Goal: Task Accomplishment & Management: Complete application form

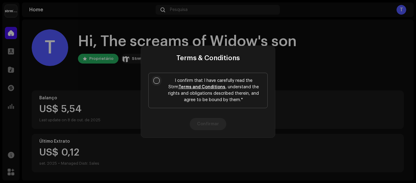
click at [158, 78] on input "I confirm that I have carefully read the Strm Terms and Conditions , understand…" at bounding box center [157, 80] width 6 height 6
checkbox input "true"
click at [208, 123] on button "Confirmar" at bounding box center [208, 124] width 37 height 12
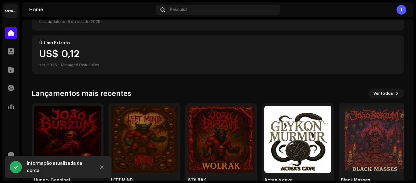
scroll to position [119, 0]
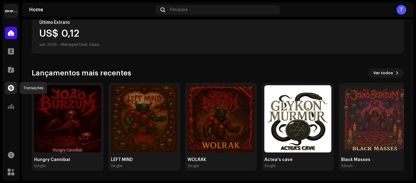
click at [13, 84] on div at bounding box center [11, 88] width 12 height 12
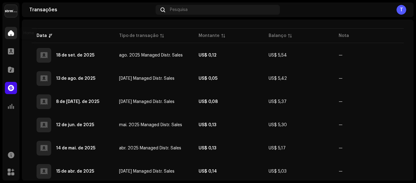
scroll to position [74, 0]
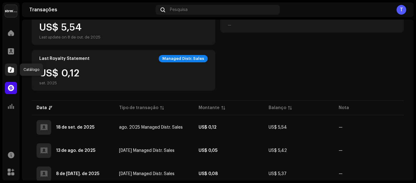
click at [12, 71] on span at bounding box center [11, 69] width 6 height 5
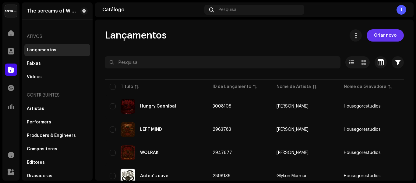
click at [381, 35] on span "Criar novo" at bounding box center [385, 35] width 23 height 12
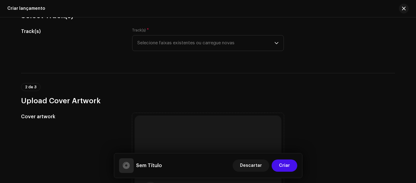
scroll to position [64, 0]
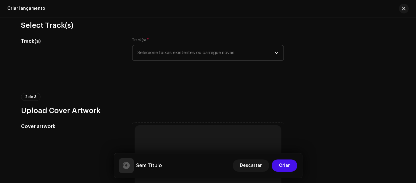
click at [275, 51] on icon "dropdown trigger" at bounding box center [277, 53] width 4 height 4
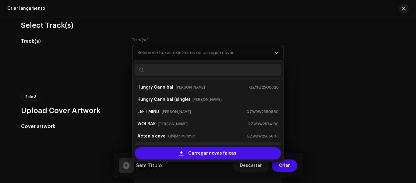
scroll to position [10, 0]
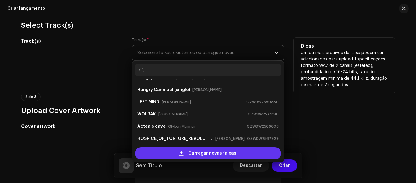
click at [206, 153] on span "Carregar novas faixas" at bounding box center [212, 153] width 48 height 12
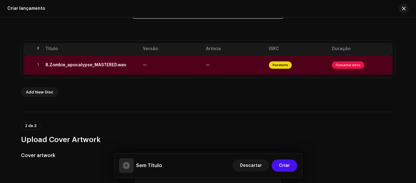
scroll to position [97, 0]
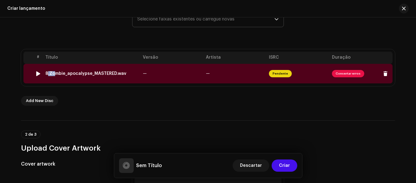
drag, startPoint x: 52, startPoint y: 69, endPoint x: 61, endPoint y: 71, distance: 9.6
click at [52, 69] on td "8.Zombie_apocalypse_MASTERED.wav" at bounding box center [92, 74] width 98 height 20
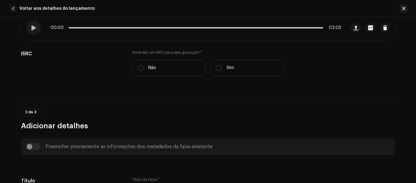
scroll to position [87, 0]
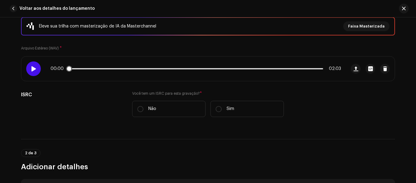
click at [32, 67] on span at bounding box center [33, 68] width 5 height 5
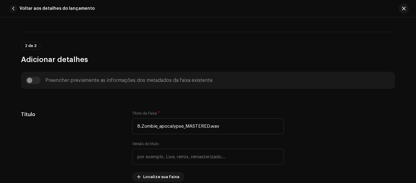
scroll to position [194, 0]
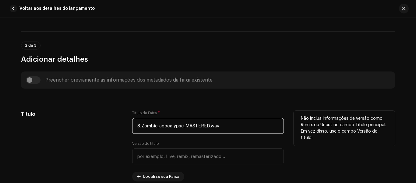
drag, startPoint x: 184, startPoint y: 125, endPoint x: 131, endPoint y: 124, distance: 53.1
click at [132, 124] on input "8.Zombie_apocalypse_MASTERED.wav" at bounding box center [208, 126] width 152 height 16
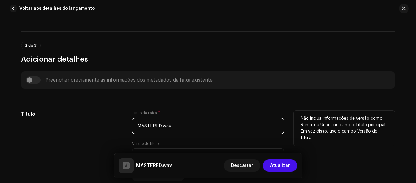
drag, startPoint x: 164, startPoint y: 126, endPoint x: 132, endPoint y: 125, distance: 32.0
click at [132, 125] on input "MASTERED.wav" at bounding box center [208, 126] width 152 height 16
paste input "8.Zombie_apocalypse_"
click at [140, 124] on input "8.Zombie_apocalypse_" at bounding box center [208, 126] width 152 height 16
click at [155, 124] on input "Zombie_apocalypse_" at bounding box center [208, 126] width 152 height 16
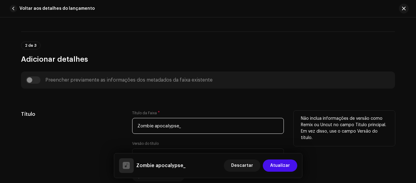
click at [192, 130] on input "Zombie apocalypse_" at bounding box center [208, 126] width 152 height 16
click at [155, 125] on input "Zombie apocalypse" at bounding box center [208, 126] width 152 height 16
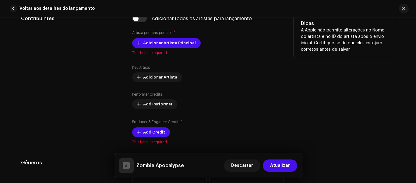
scroll to position [382, 0]
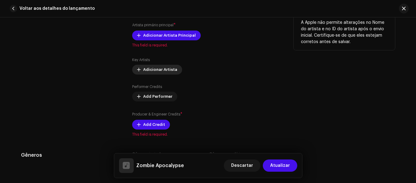
type input "Zombie Apocalypse"
click at [147, 72] on span "Adicionar Artista" at bounding box center [160, 69] width 34 height 12
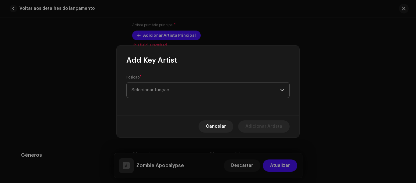
click at [157, 86] on span "Selecionar função" at bounding box center [206, 89] width 149 height 15
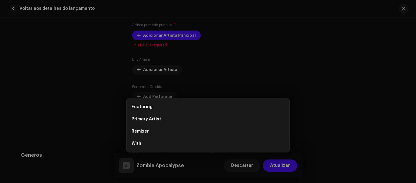
click at [348, 67] on div "Add Key Artist Posição * Selecionar função Cancelar Adicionar Artista" at bounding box center [208, 91] width 416 height 183
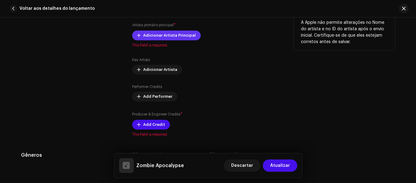
click at [151, 35] on span "Adicionar Artista Principal" at bounding box center [169, 35] width 53 height 12
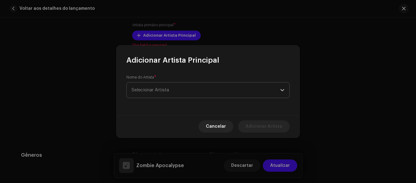
click at [166, 89] on span "Selecionar Artista" at bounding box center [150, 89] width 37 height 5
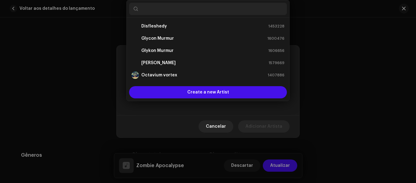
scroll to position [10, 0]
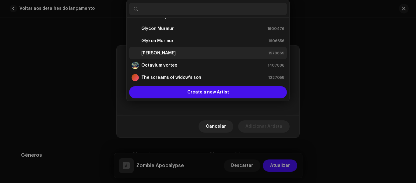
click at [176, 56] on div "[PERSON_NAME] 1579669" at bounding box center [208, 52] width 153 height 7
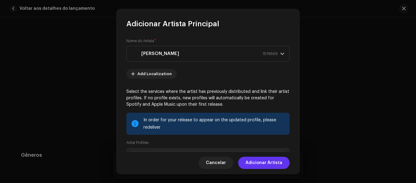
click at [264, 163] on span "Adicionar Artista" at bounding box center [264, 162] width 37 height 12
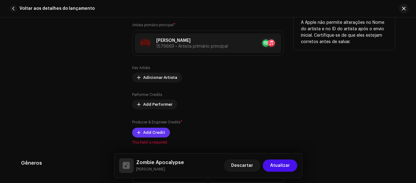
click at [150, 134] on span "Add Credit" at bounding box center [154, 132] width 22 height 12
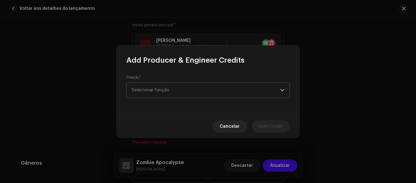
click at [168, 87] on span "Selecionar função" at bounding box center [206, 89] width 149 height 15
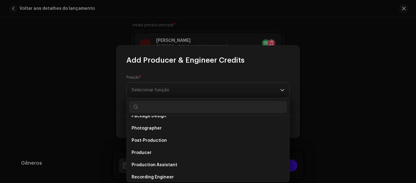
scroll to position [212, 0]
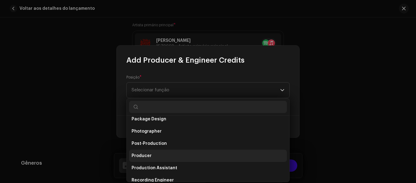
click at [211, 157] on li "Producer" at bounding box center [208, 155] width 158 height 12
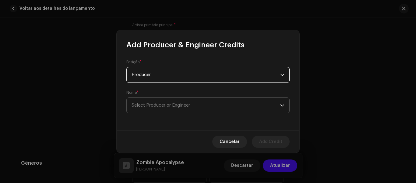
click at [174, 108] on span "Select Producer or Engineer" at bounding box center [206, 105] width 149 height 15
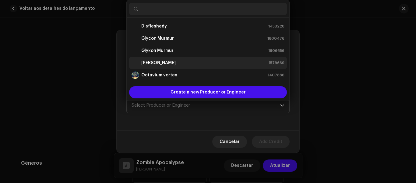
scroll to position [10, 0]
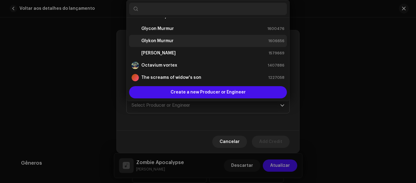
click at [187, 42] on div "Glykon Murmur 1606656" at bounding box center [208, 40] width 153 height 7
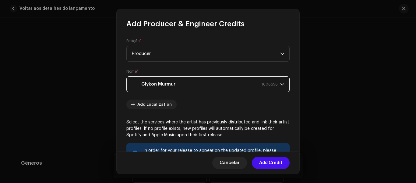
click at [220, 86] on div "Glykon Murmur 1606656" at bounding box center [205, 83] width 146 height 15
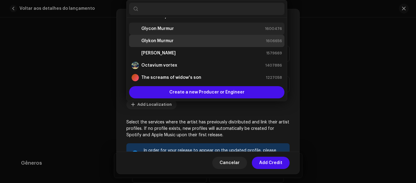
click at [172, 31] on strong "Glycon Murmur" at bounding box center [157, 29] width 33 height 6
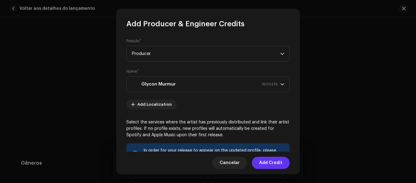
click at [280, 162] on span "Add Credit" at bounding box center [270, 162] width 23 height 12
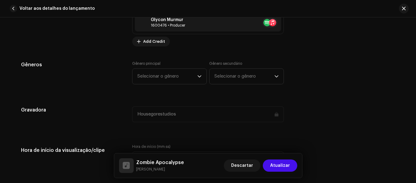
scroll to position [501, 0]
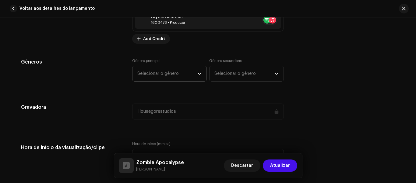
click at [197, 73] on icon "dropdown trigger" at bounding box center [199, 73] width 4 height 4
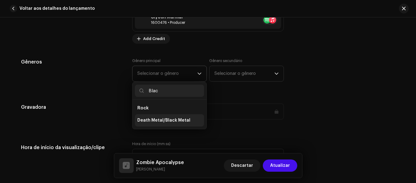
type input "Blac"
click at [165, 118] on span "Death Metal/Black Metal" at bounding box center [163, 120] width 53 height 6
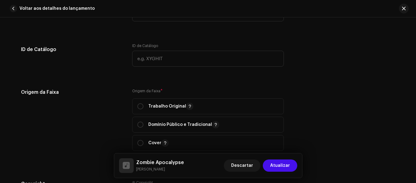
scroll to position [667, 0]
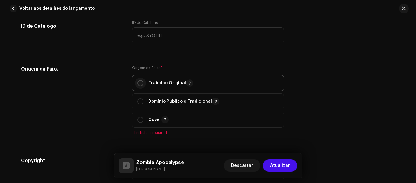
click at [139, 84] on input "radio" at bounding box center [140, 83] width 6 height 6
radio input "true"
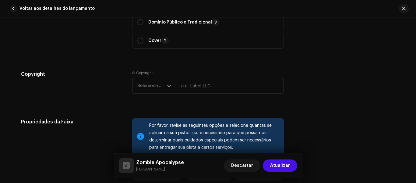
scroll to position [759, 0]
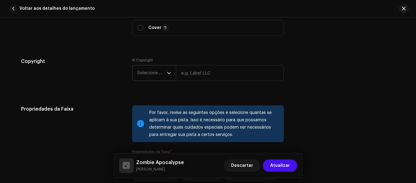
click at [168, 75] on div "dropdown trigger" at bounding box center [169, 72] width 4 height 15
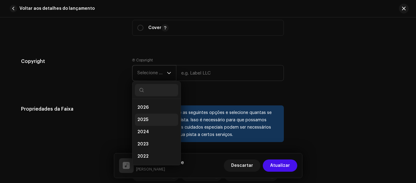
click at [156, 117] on li "2025" at bounding box center [156, 119] width 43 height 12
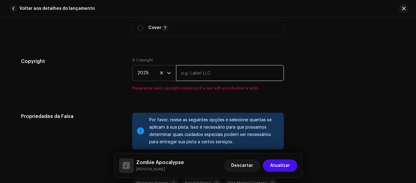
click at [190, 72] on input "text" at bounding box center [230, 73] width 108 height 16
type input "Housegorestudios"
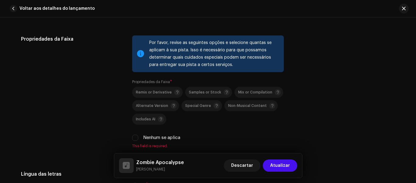
scroll to position [860, 0]
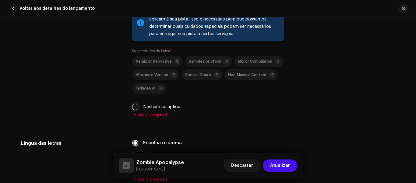
click at [134, 105] on input "Nenhum se aplica" at bounding box center [135, 107] width 6 height 6
checkbox input "true"
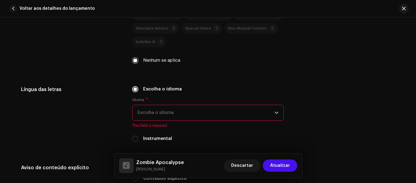
scroll to position [914, 0]
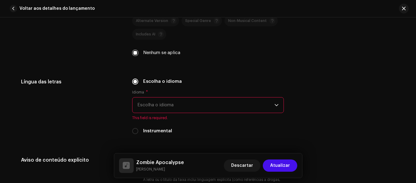
click at [260, 105] on span "Escolha o idioma" at bounding box center [205, 104] width 137 height 15
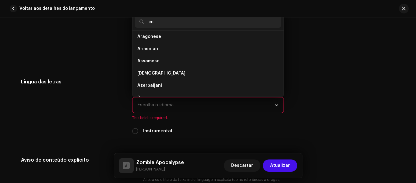
scroll to position [0, 0]
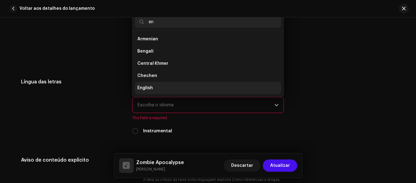
type input "en"
click at [168, 86] on li "English" at bounding box center [208, 88] width 146 height 12
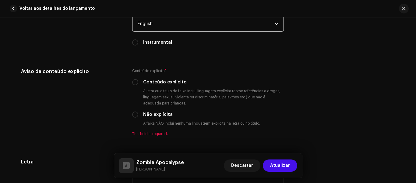
scroll to position [1020, 0]
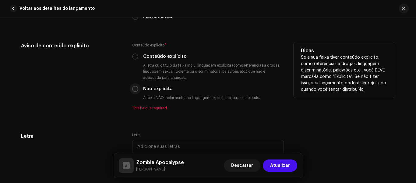
click at [135, 89] on input "Não explícita" at bounding box center [135, 89] width 6 height 6
radio input "true"
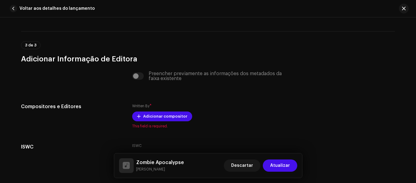
scroll to position [1182, 0]
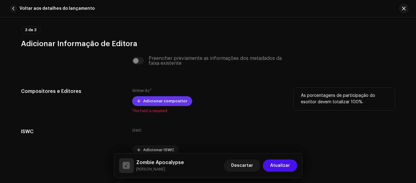
click at [170, 100] on span "Adicionar compositor" at bounding box center [165, 101] width 44 height 12
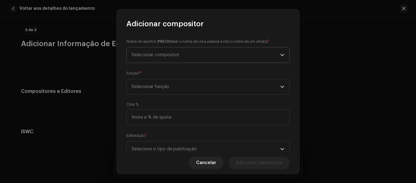
click at [226, 57] on span "Selecionar compositor" at bounding box center [206, 54] width 149 height 15
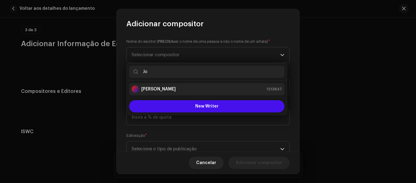
type input "Jo"
click at [192, 91] on div "[PERSON_NAME] 1213847" at bounding box center [207, 88] width 151 height 7
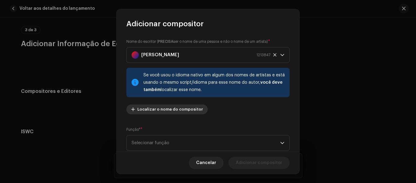
click at [181, 112] on span "Localizar o nome do compositor" at bounding box center [170, 109] width 66 height 12
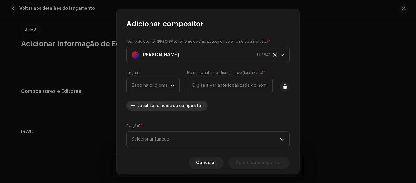
click at [177, 108] on span "Localizar o nome do compositor" at bounding box center [170, 105] width 66 height 12
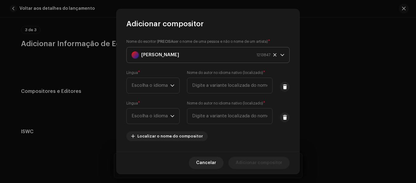
click at [239, 54] on div "[PERSON_NAME] 1213847" at bounding box center [201, 54] width 139 height 15
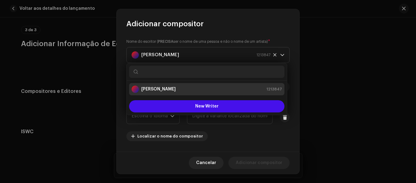
click at [238, 92] on div "[PERSON_NAME] 1213847" at bounding box center [207, 88] width 151 height 7
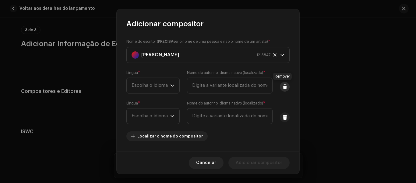
click at [284, 87] on span at bounding box center [285, 86] width 5 height 5
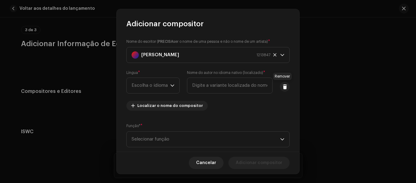
click at [284, 87] on span at bounding box center [285, 86] width 5 height 5
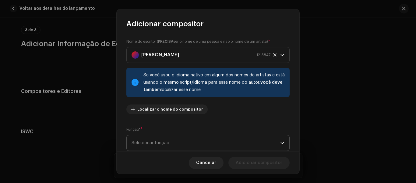
click at [247, 139] on span "Selecionar função" at bounding box center [206, 142] width 149 height 15
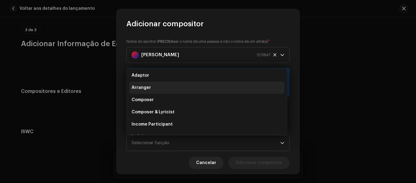
scroll to position [0, 0]
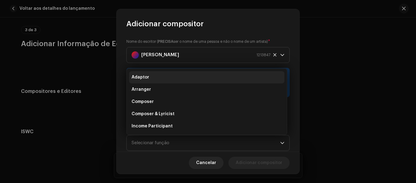
click at [190, 79] on li "Adaptor" at bounding box center [206, 77] width 155 height 12
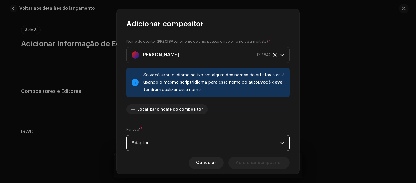
click at [244, 148] on span "Adaptor" at bounding box center [206, 142] width 149 height 15
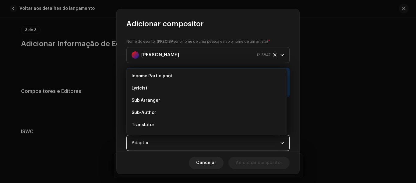
scroll to position [52, 0]
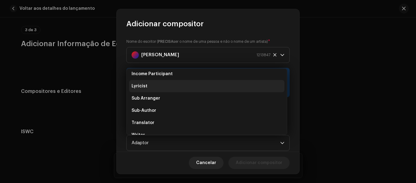
click at [196, 85] on li "Lyricist" at bounding box center [206, 86] width 155 height 12
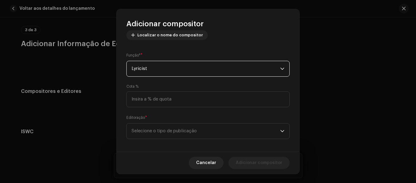
scroll to position [79, 0]
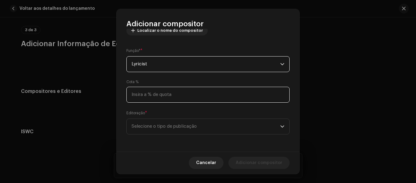
click at [277, 95] on input at bounding box center [207, 95] width 163 height 16
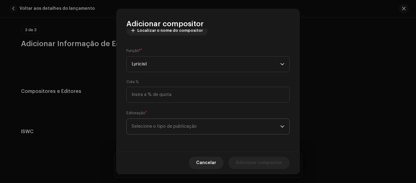
click at [182, 130] on span "Selecione o tipo de publicação" at bounding box center [206, 126] width 149 height 15
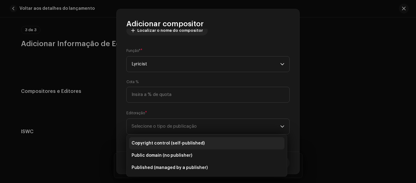
click at [183, 143] on span "Copyright control (self-published)" at bounding box center [168, 143] width 73 height 6
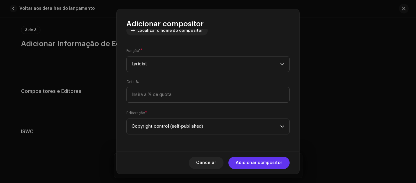
click at [256, 162] on span "Adicionar compositor" at bounding box center [259, 162] width 47 height 12
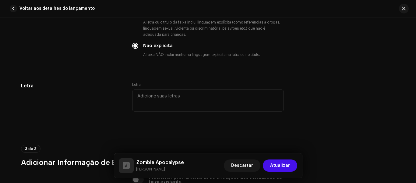
scroll to position [1079, 0]
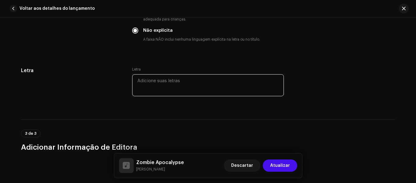
click at [157, 83] on textarea at bounding box center [208, 85] width 152 height 22
paste textarea "ZOMBIE APOCALYPSE Lyricist: [PERSON_NAME] / Songwriter: [PERSON_NAME] Date: [DA…"
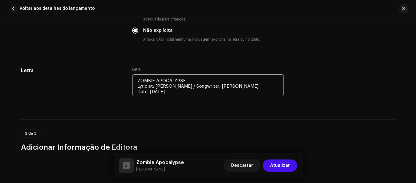
scroll to position [1111, 0]
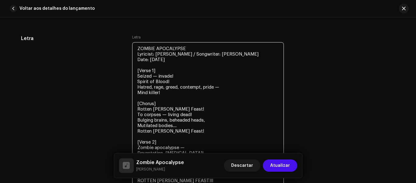
drag, startPoint x: 156, startPoint y: 69, endPoint x: 131, endPoint y: 68, distance: 25.0
click at [132, 68] on textarea "ZOMBIE APOCALYPSE Lyricist: [PERSON_NAME] / Songwriter: [PERSON_NAME] Date: [DA…" at bounding box center [208, 114] width 152 height 144
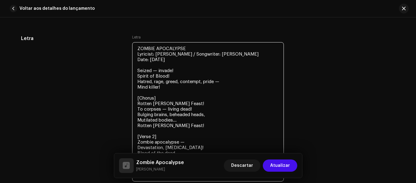
drag, startPoint x: 185, startPoint y: 59, endPoint x: 130, endPoint y: 60, distance: 54.6
click at [130, 60] on div "Letra Letra ZOMBIE APOCALYPSE Lyricist: [PERSON_NAME] / Songwriter: [PERSON_NAM…" at bounding box center [208, 112] width 374 height 155
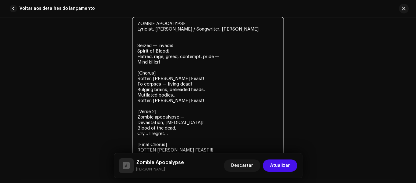
scroll to position [1108, 0]
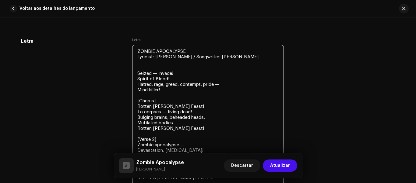
drag, startPoint x: 164, startPoint y: 101, endPoint x: 132, endPoint y: 96, distance: 32.7
click at [132, 97] on textarea "ZOMBIE APOCALYPSE Lyricist: [PERSON_NAME] / Songwriter: [PERSON_NAME] Seized — …" at bounding box center [208, 114] width 152 height 139
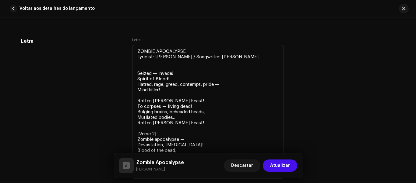
drag, startPoint x: 414, startPoint y: 150, endPoint x: 415, endPoint y: 165, distance: 15.0
click at [415, 165] on div "Detalhes da faixa Complete o seguinte para finalizar sua faixa. 1 de 3 Adiciona…" at bounding box center [208, 99] width 416 height 165
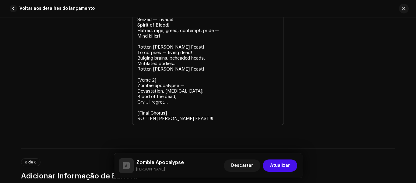
scroll to position [1181, 0]
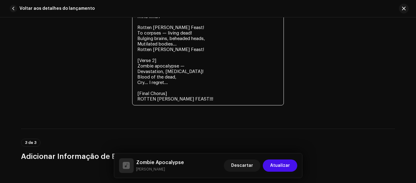
drag, startPoint x: 158, startPoint y: 57, endPoint x: 161, endPoint y: 64, distance: 7.2
click at [161, 64] on textarea "ZOMBIE APOCALYPSE Lyricist: [PERSON_NAME] / Songwriter: [PERSON_NAME] Seized — …" at bounding box center [208, 38] width 152 height 133
click at [164, 62] on textarea "ZOMBIE APOCALYPSE Lyricist: [PERSON_NAME] / Songwriter: [PERSON_NAME] Seized — …" at bounding box center [208, 38] width 152 height 133
click at [164, 61] on textarea "ZOMBIE APOCALYPSE Lyricist: [PERSON_NAME] / Songwriter: [PERSON_NAME] Seized — …" at bounding box center [208, 38] width 152 height 133
drag, startPoint x: 159, startPoint y: 59, endPoint x: 132, endPoint y: 60, distance: 27.2
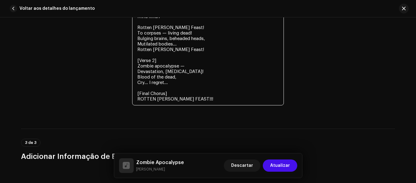
click at [132, 60] on textarea "ZOMBIE APOCALYPSE Lyricist: [PERSON_NAME] / Songwriter: [PERSON_NAME] Seized — …" at bounding box center [208, 38] width 152 height 133
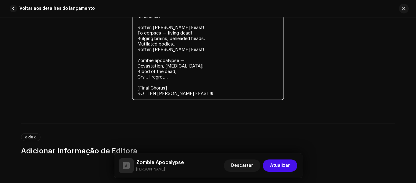
drag, startPoint x: 170, startPoint y: 87, endPoint x: 115, endPoint y: 87, distance: 54.9
click at [115, 87] on div "[PERSON_NAME] ZOMBIE APOCALYPSE Lyricist: [PERSON_NAME] / Songwriter: [PERSON_N…" at bounding box center [208, 36] width 374 height 144
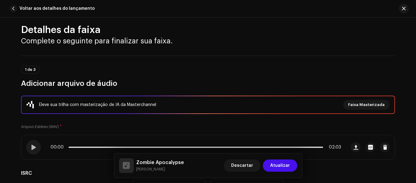
scroll to position [0, 0]
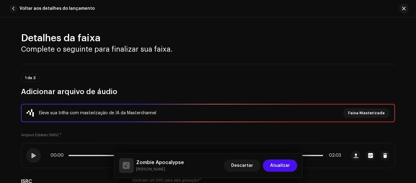
type textarea "ZOMBIE APOCALYPSE Lyricist: [PERSON_NAME] / Songwriter: [PERSON_NAME] Seized — …"
click at [35, 154] on span at bounding box center [33, 155] width 5 height 5
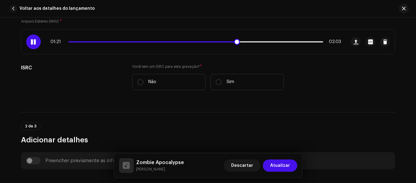
scroll to position [100, 0]
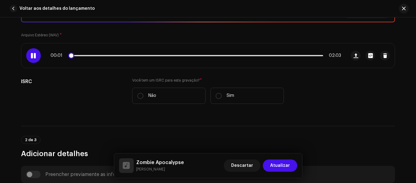
drag, startPoint x: 238, startPoint y: 57, endPoint x: 52, endPoint y: 51, distance: 186.3
click at [52, 51] on div "00:01 02:03" at bounding box center [183, 55] width 325 height 24
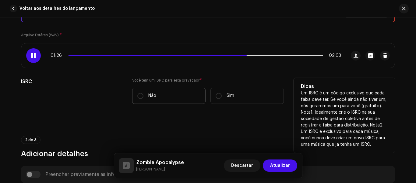
click at [143, 96] on label "Não" at bounding box center [168, 95] width 73 height 16
click at [143, 96] on input "Não" at bounding box center [140, 96] width 6 height 6
radio input "true"
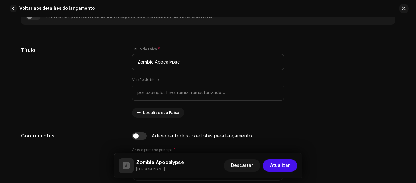
scroll to position [0, 0]
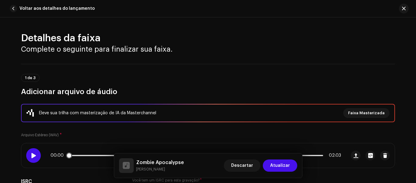
click at [33, 154] on span at bounding box center [33, 155] width 5 height 5
click at [370, 114] on span "Faixa Masterizada" at bounding box center [366, 113] width 37 height 12
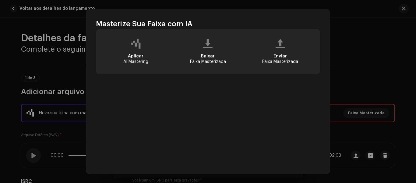
scroll to position [31, 0]
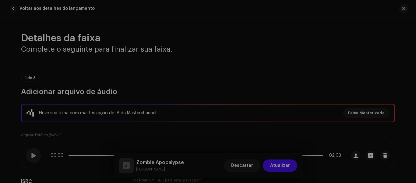
click at [367, 30] on div "Masterize Sua Faixa com IA Experimente a diferença do áudio de nível profission…" at bounding box center [208, 91] width 416 height 183
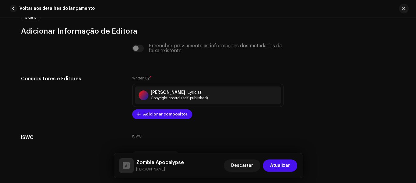
scroll to position [1347, 0]
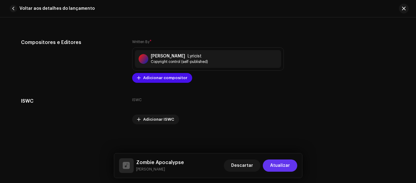
click at [284, 164] on span "Atualizar" at bounding box center [280, 165] width 20 height 12
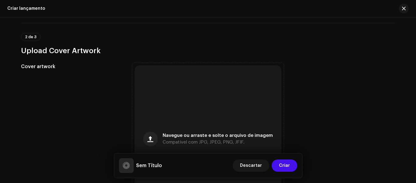
scroll to position [285, 0]
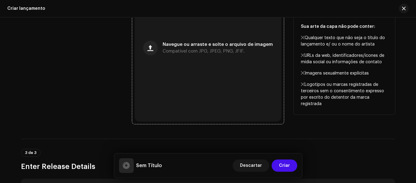
click at [198, 47] on div "Navegue ou arraste e solte o arquivo de imagem Compatível com JPG, JPEG, PNG, J…" at bounding box center [218, 47] width 110 height 11
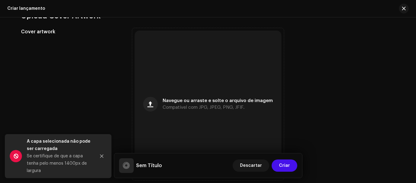
scroll to position [197, 0]
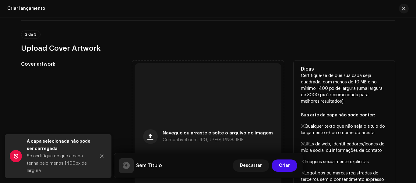
drag, startPoint x: 328, startPoint y: 102, endPoint x: 297, endPoint y: 74, distance: 41.4
click at [297, 74] on div "Dicas Certifique-se de que sua capa seja quadrada, com menos de 10 MB e no míni…" at bounding box center [344, 131] width 101 height 142
copy p "Certifique-se de que sua capa seja quadrada, com menos de 10 MB e no mínimo 140…"
click at [160, 136] on div "Navegue ou arraste e solte o arquivo de imagem Compatível com JPG, JPEG, PNG, J…" at bounding box center [208, 136] width 147 height 147
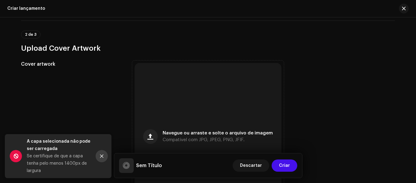
click at [101, 157] on icon "Close" at bounding box center [101, 155] width 3 height 3
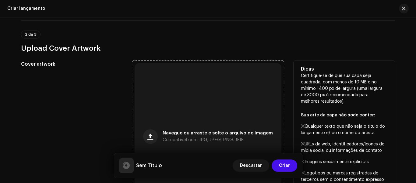
click at [178, 134] on span "Navegue ou arraste e solte o arquivo de imagem" at bounding box center [218, 133] width 110 height 4
